Goal: Information Seeking & Learning: Learn about a topic

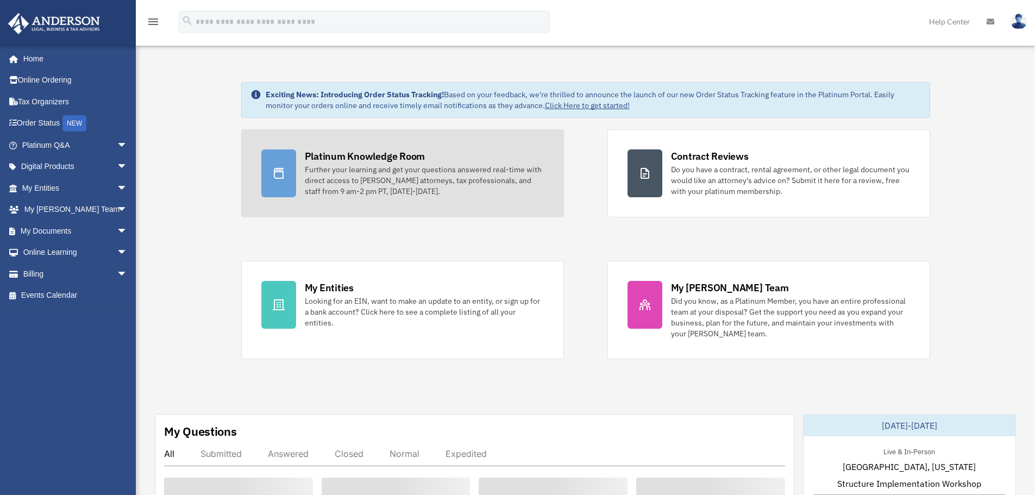
click at [401, 191] on div "Further your learning and get your questions answered real-time with direct acc…" at bounding box center [424, 180] width 239 height 33
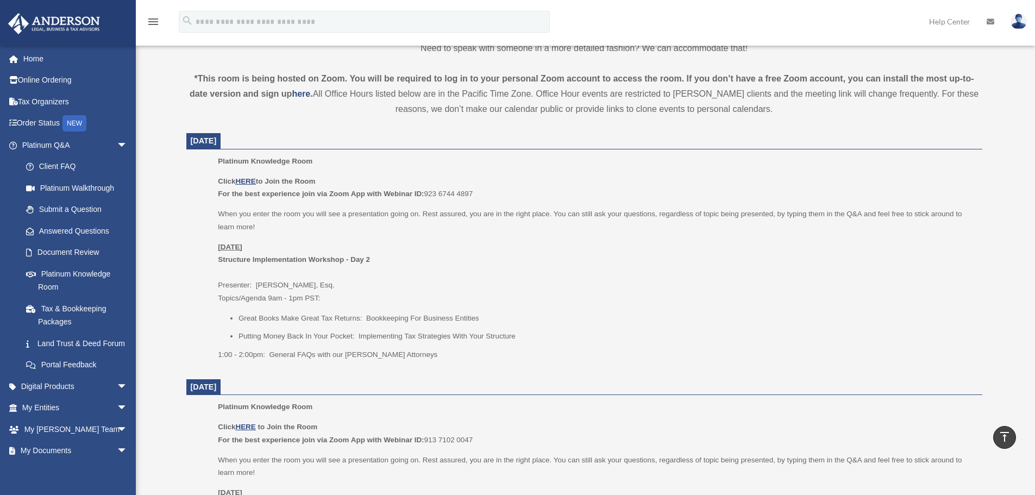
scroll to position [326, 0]
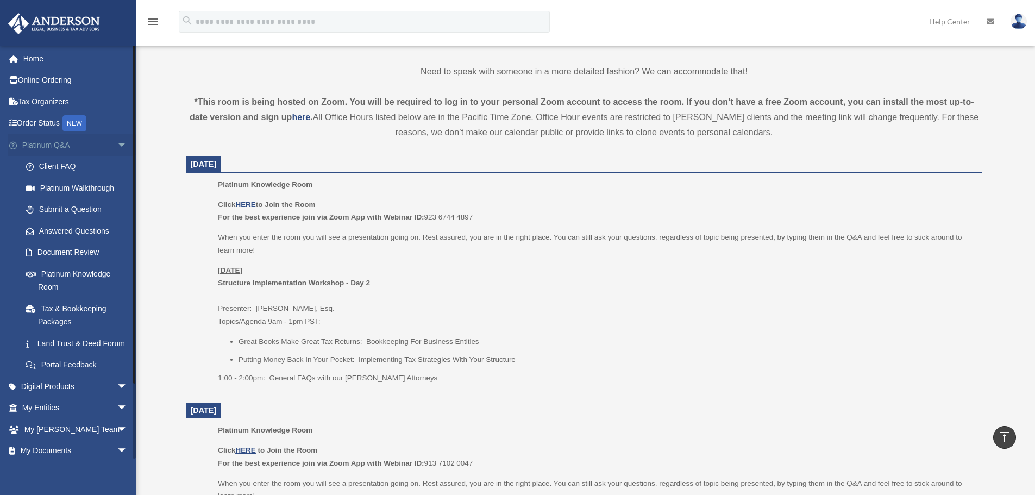
click at [117, 143] on span "arrow_drop_down" at bounding box center [128, 145] width 22 height 22
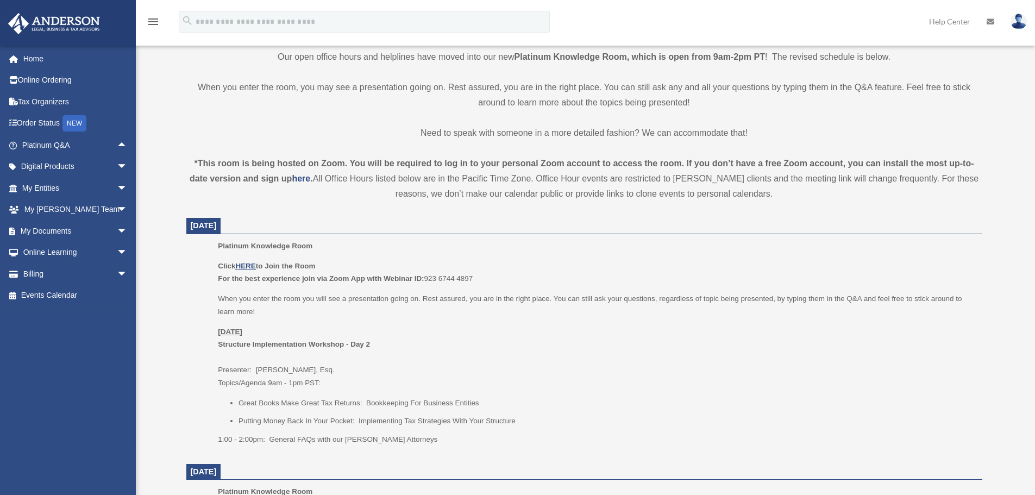
scroll to position [272, 0]
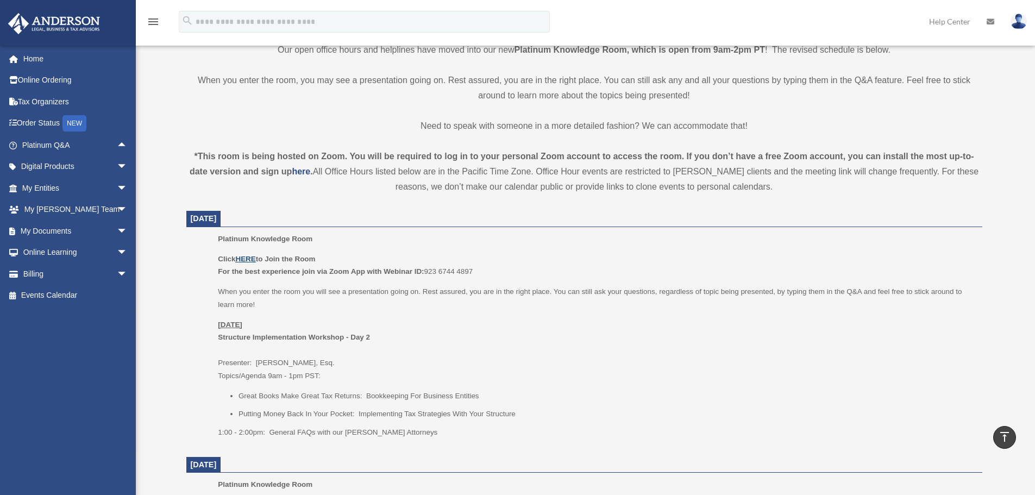
click at [242, 257] on u "HERE" at bounding box center [245, 259] width 20 height 8
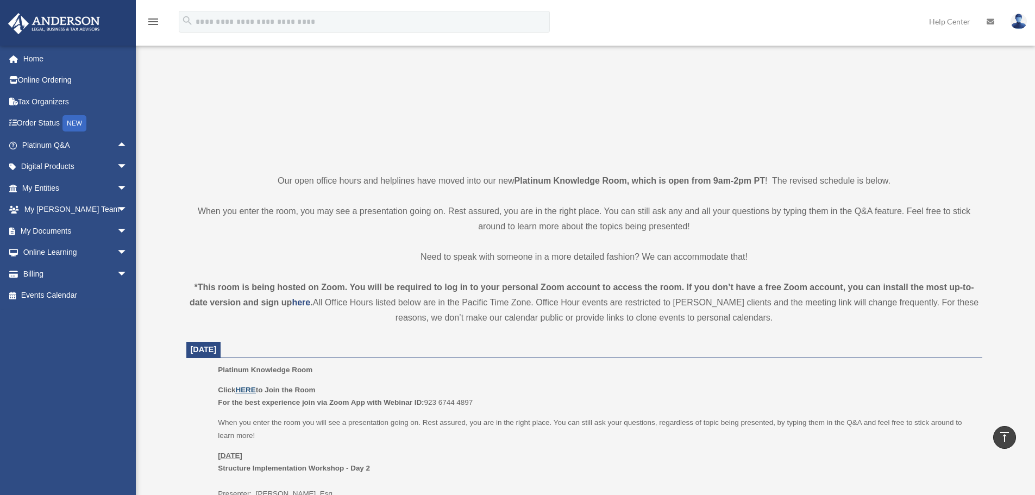
scroll to position [45, 0]
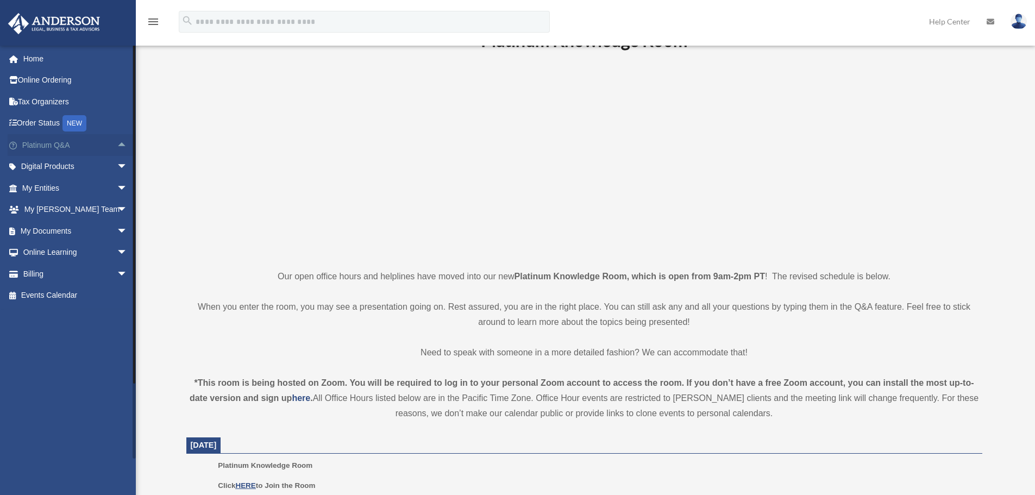
click at [104, 143] on link "Platinum Q&A arrow_drop_up" at bounding box center [76, 145] width 136 height 22
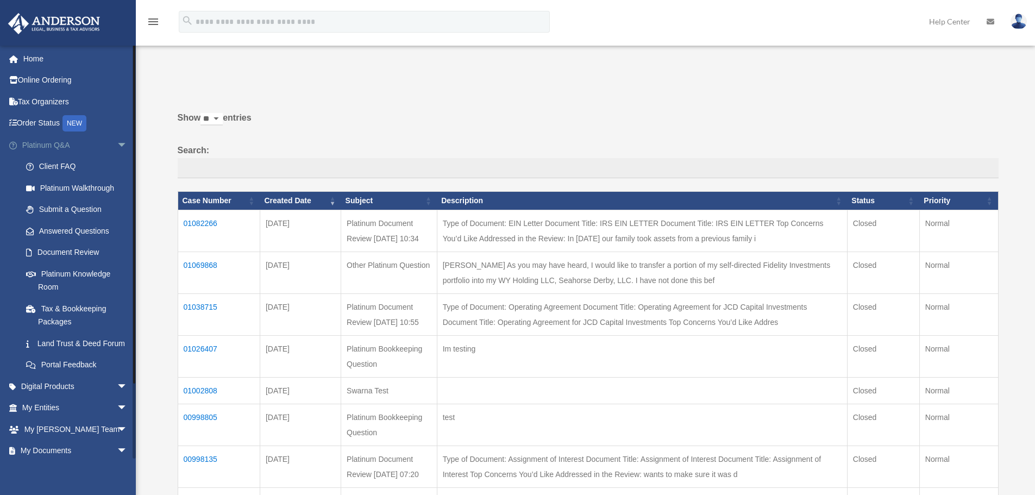
click at [117, 148] on span "arrow_drop_down" at bounding box center [128, 145] width 22 height 22
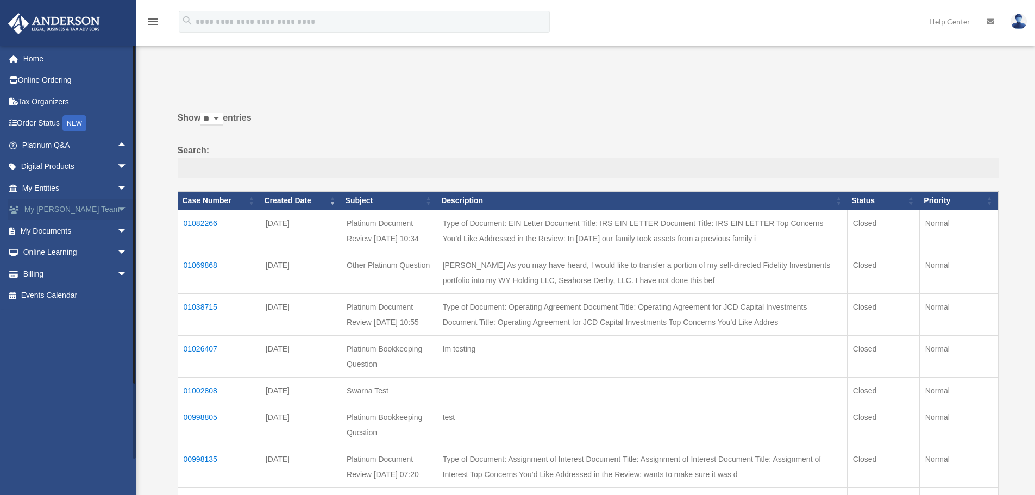
click at [118, 213] on span "arrow_drop_down" at bounding box center [128, 210] width 22 height 22
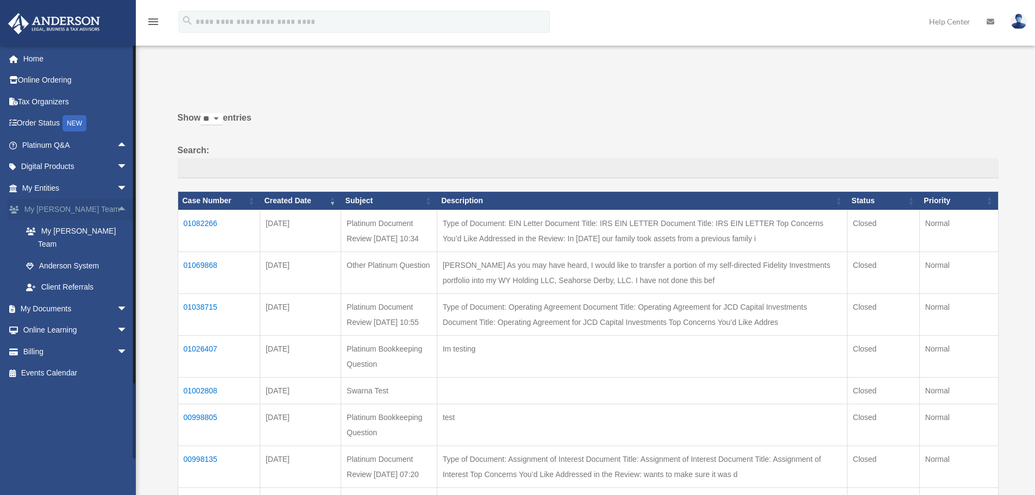
click at [117, 211] on span "arrow_drop_up" at bounding box center [128, 210] width 22 height 22
